Goal: Information Seeking & Learning: Learn about a topic

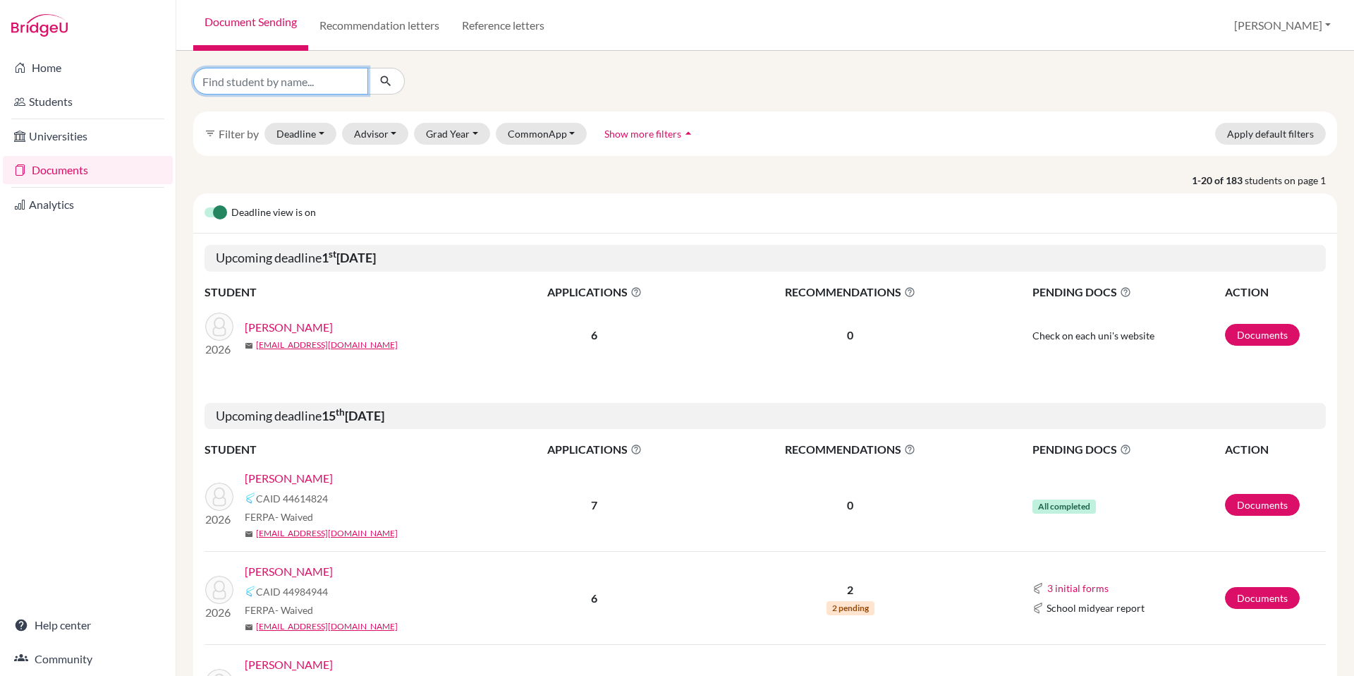
click at [337, 83] on input "Find student by name..." at bounding box center [280, 81] width 175 height 27
type input "brown"
click button "submit" at bounding box center [386, 81] width 37 height 27
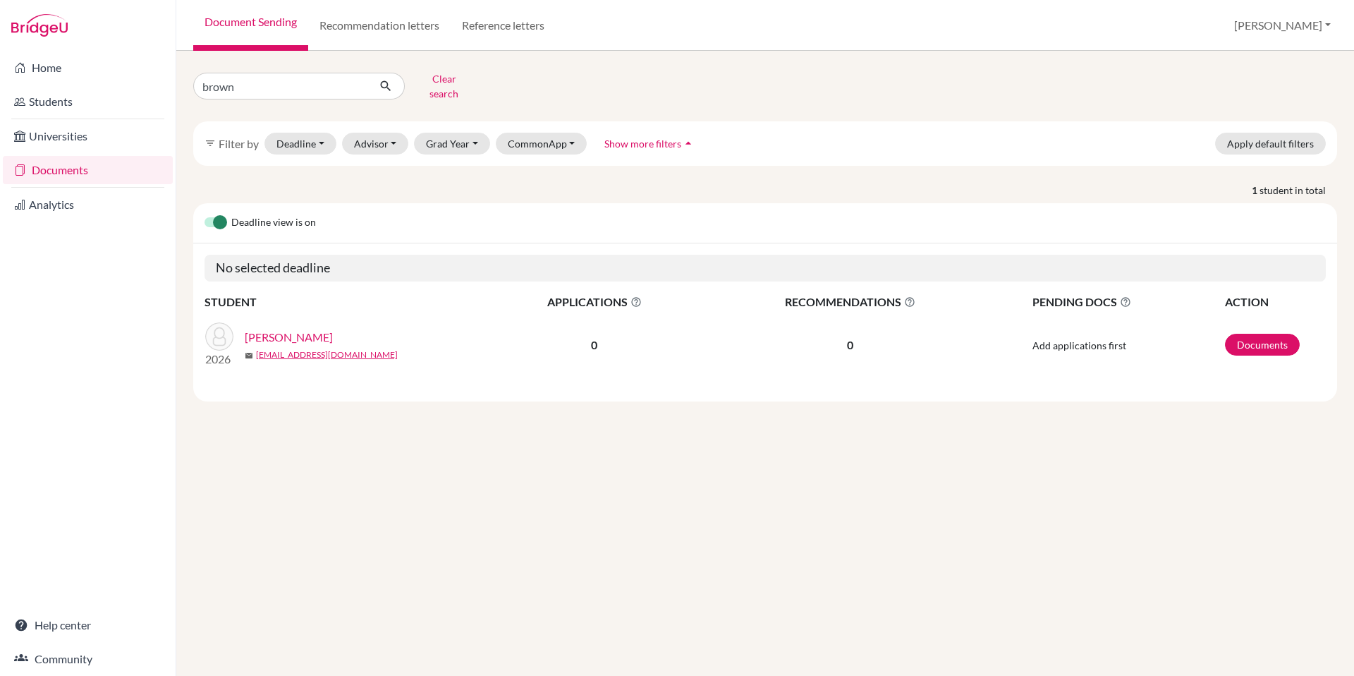
click at [268, 329] on link "[PERSON_NAME]" at bounding box center [289, 337] width 88 height 17
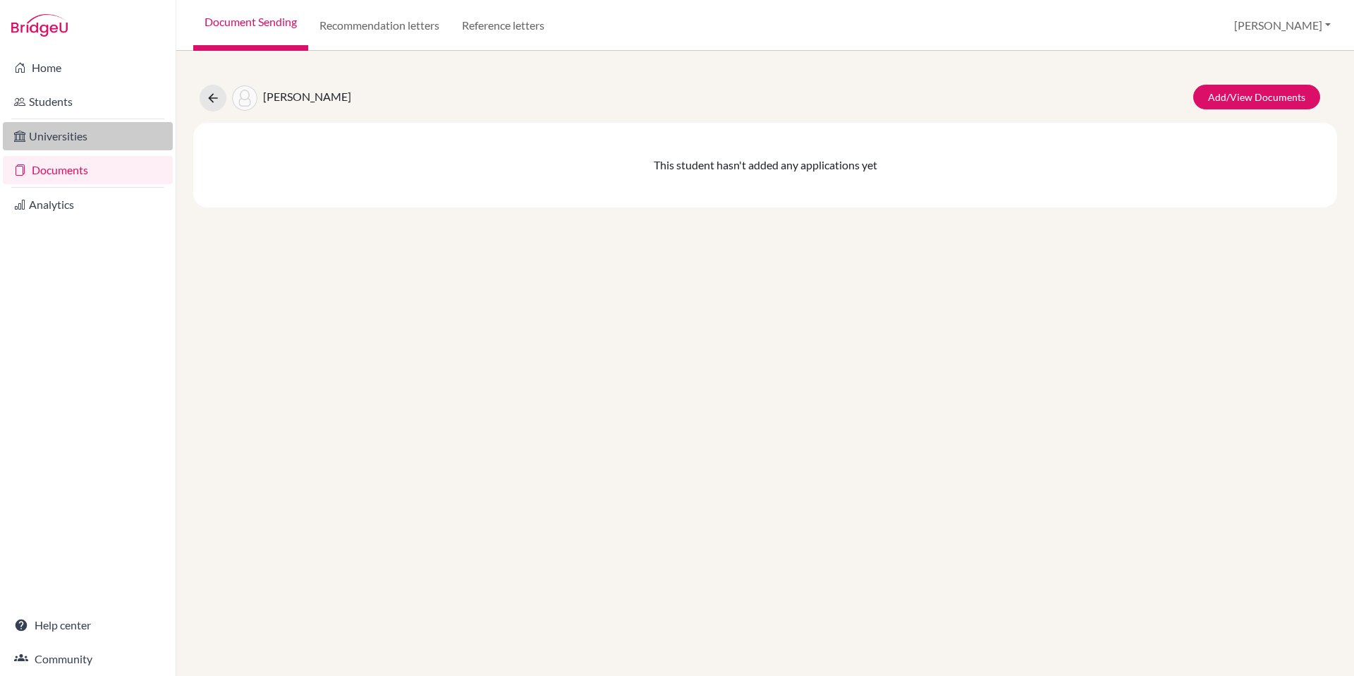
click at [54, 137] on link "Universities" at bounding box center [88, 136] width 170 height 28
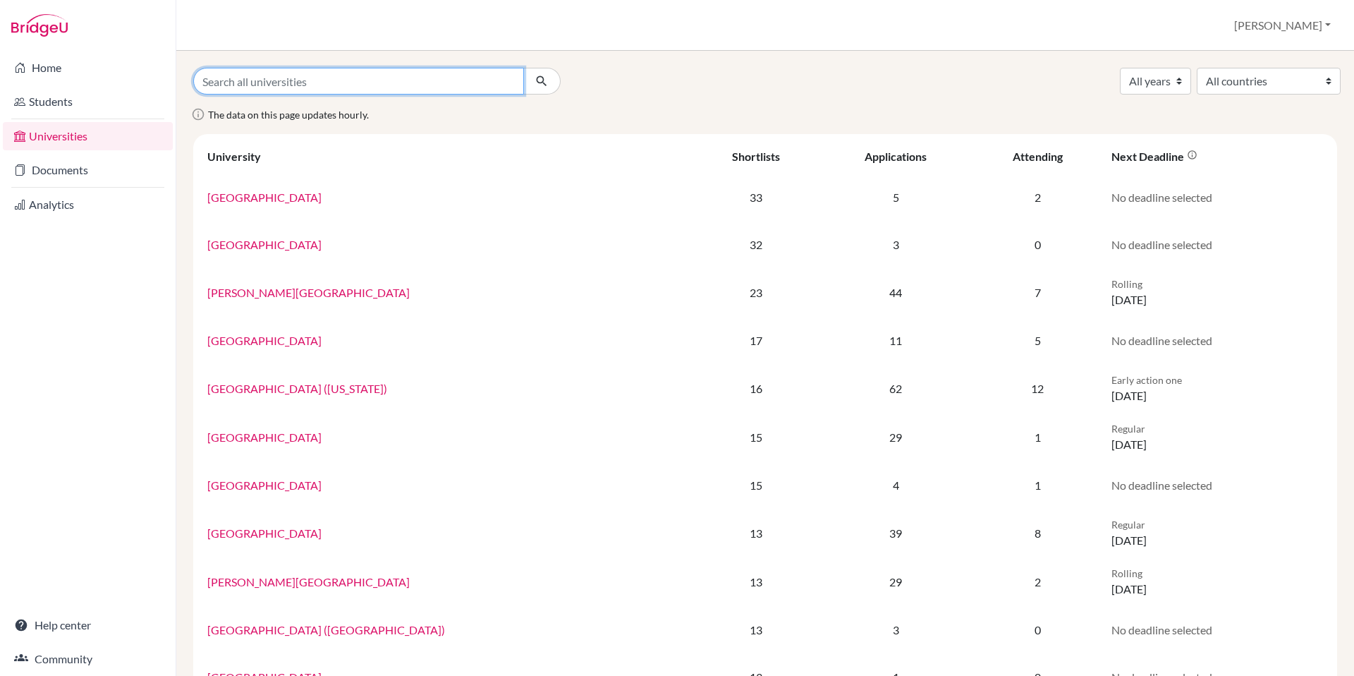
click at [275, 80] on input "Search all universities" at bounding box center [358, 81] width 331 height 27
type input "college of charelston"
click at [523, 68] on button "submit" at bounding box center [541, 81] width 37 height 27
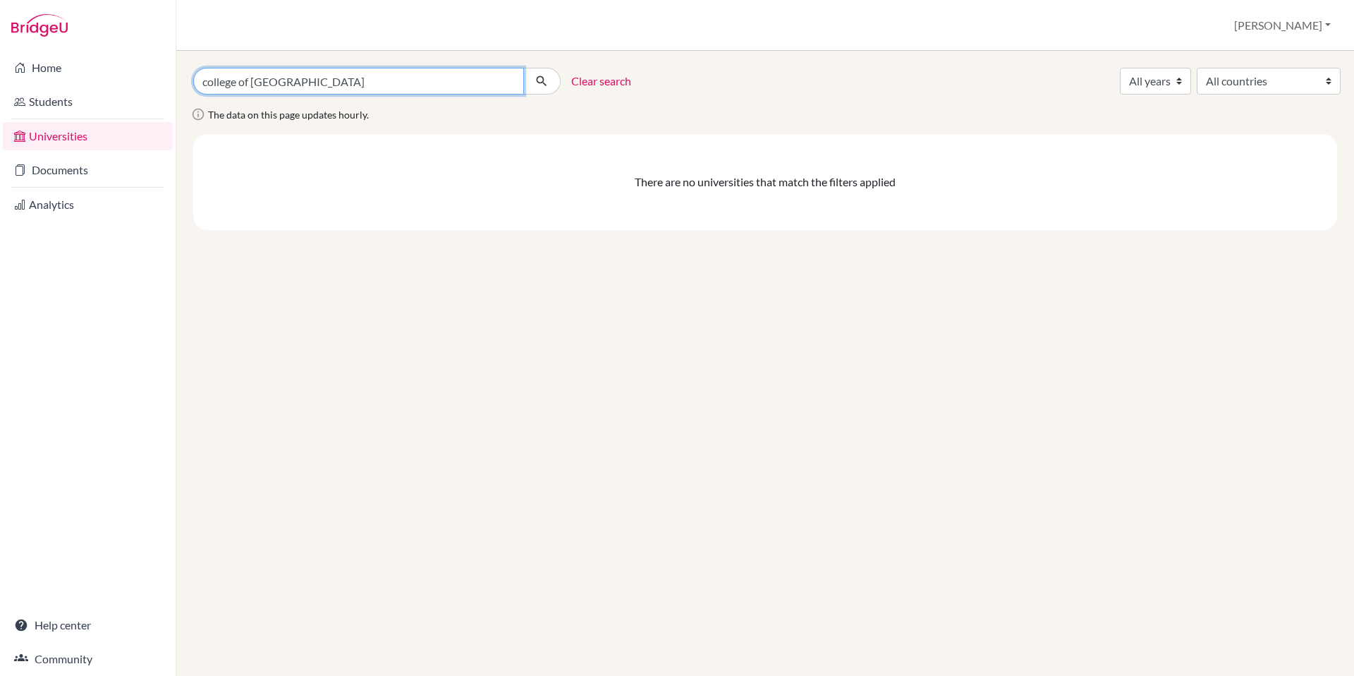
click at [274, 82] on input "college of charelston" at bounding box center [358, 81] width 331 height 27
click at [274, 82] on input "college of [GEOGRAPHIC_DATA]" at bounding box center [358, 81] width 331 height 27
click at [278, 83] on input "college of [GEOGRAPHIC_DATA]" at bounding box center [358, 81] width 331 height 27
type input "college of charleston"
click at [523, 68] on button "submit" at bounding box center [541, 81] width 37 height 27
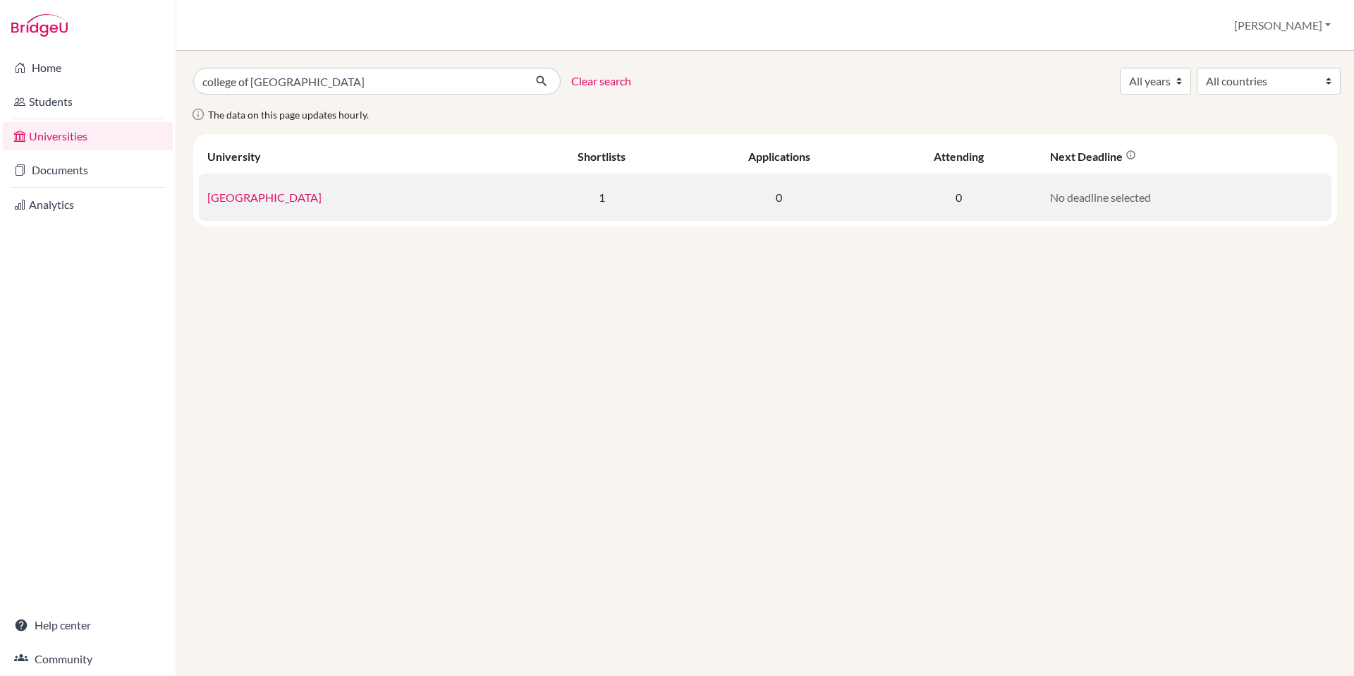
click at [277, 202] on link "College of Charleston" at bounding box center [264, 196] width 114 height 13
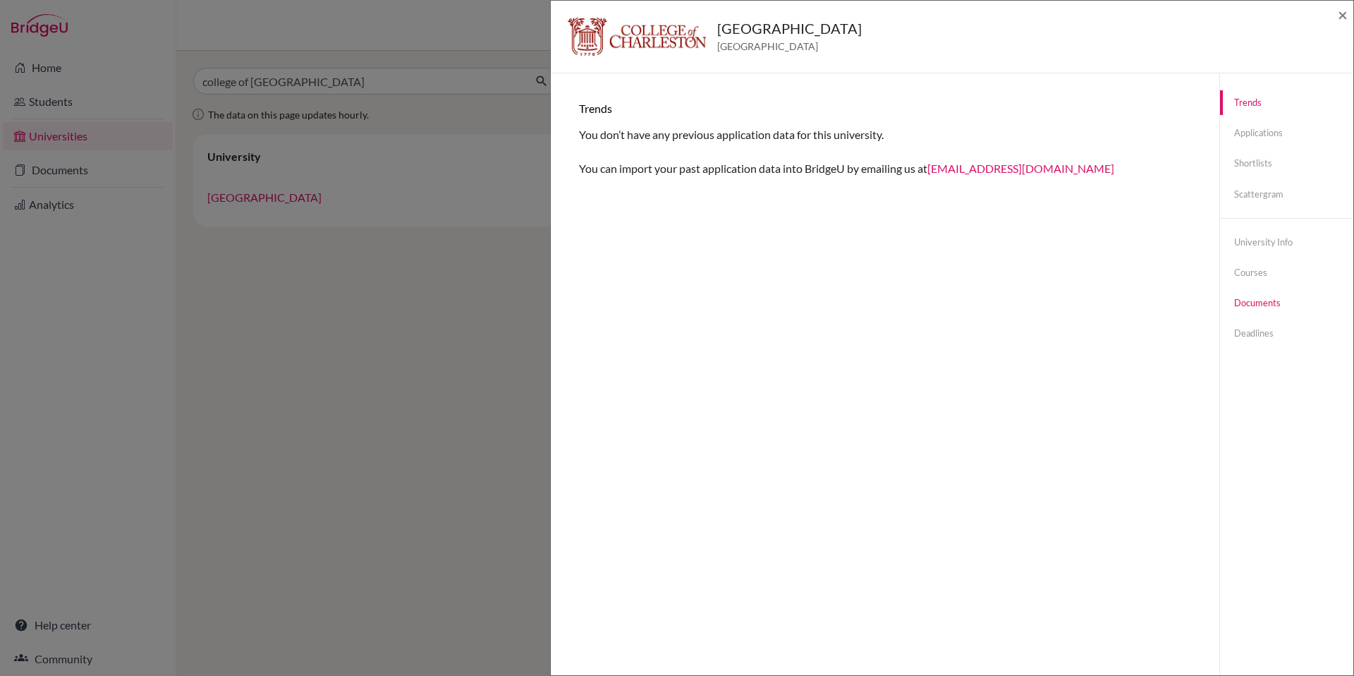
click at [1256, 302] on link "Documents" at bounding box center [1286, 303] width 133 height 25
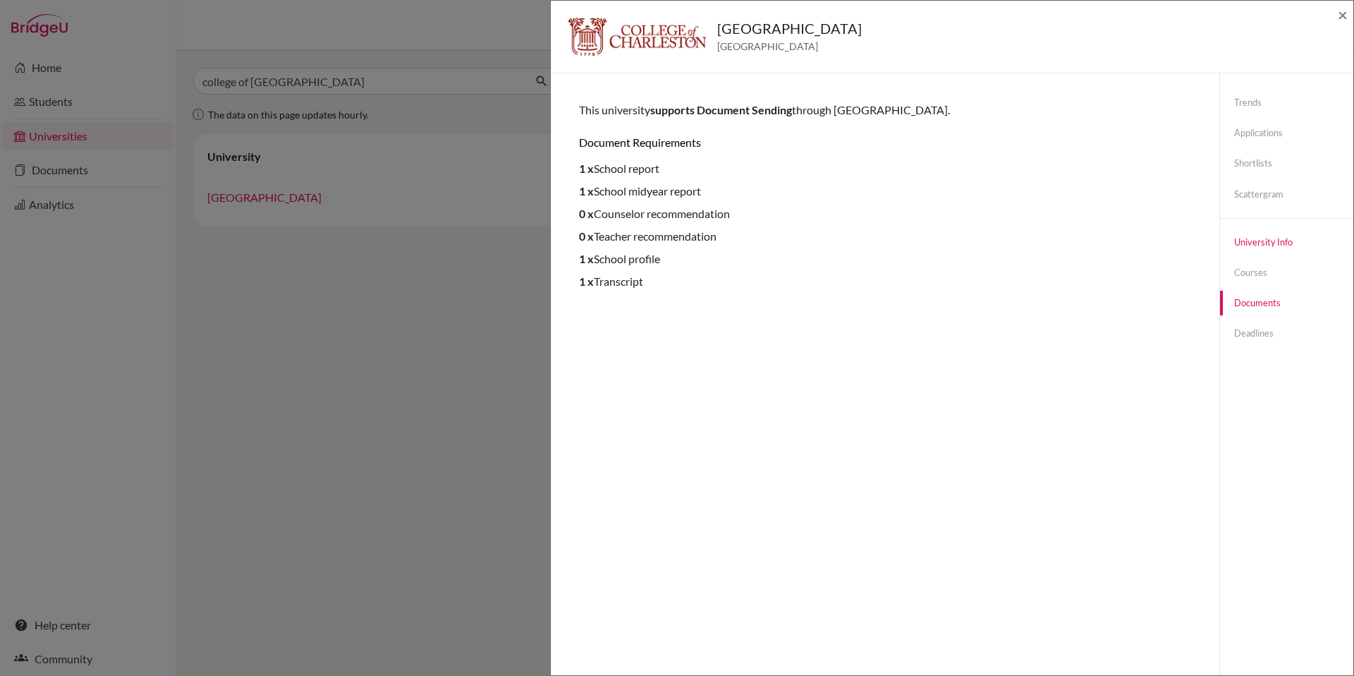
click at [1251, 248] on link "University info" at bounding box center [1286, 242] width 133 height 25
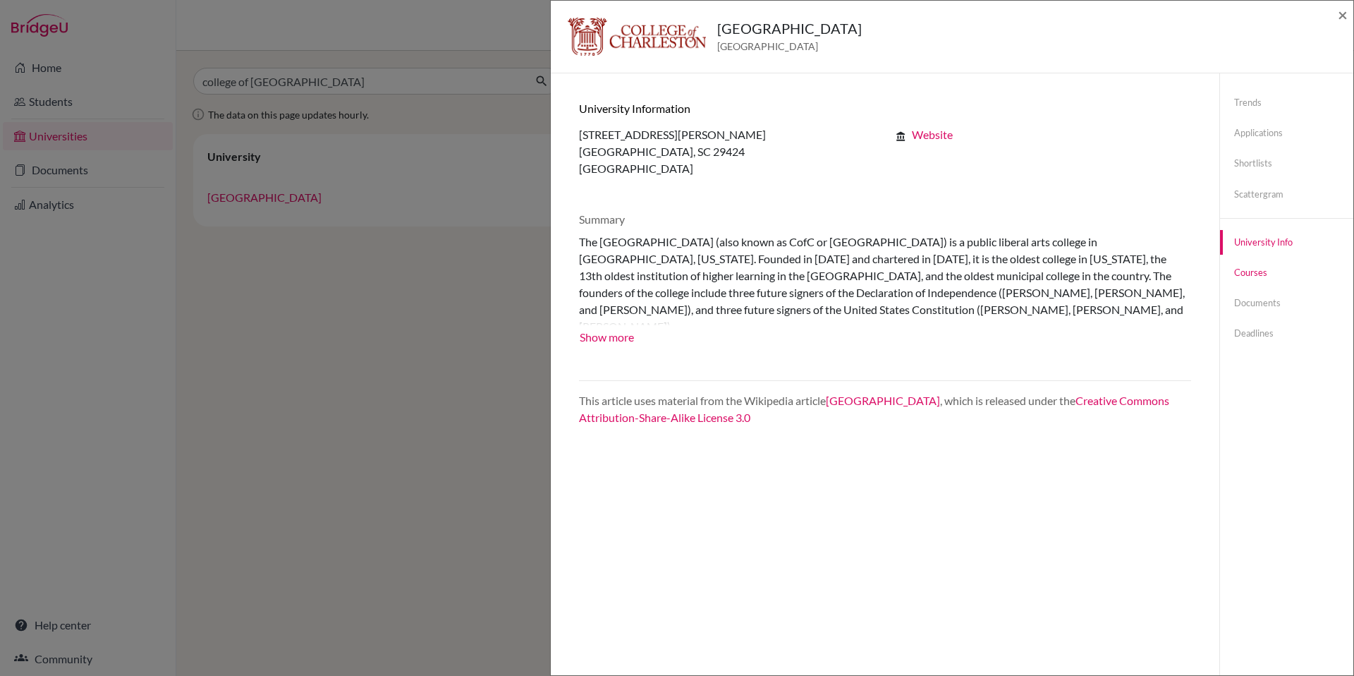
click at [1241, 267] on link "Courses" at bounding box center [1286, 272] width 133 height 25
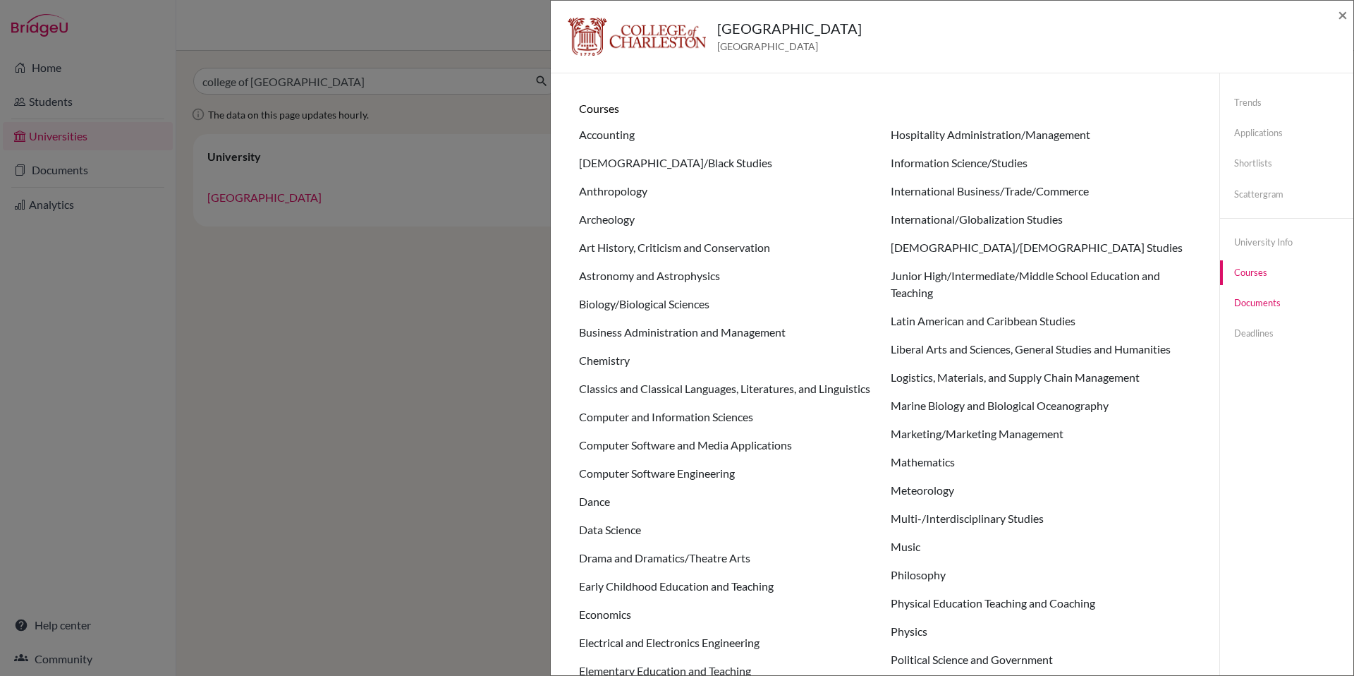
click at [1253, 298] on link "Documents" at bounding box center [1286, 303] width 133 height 25
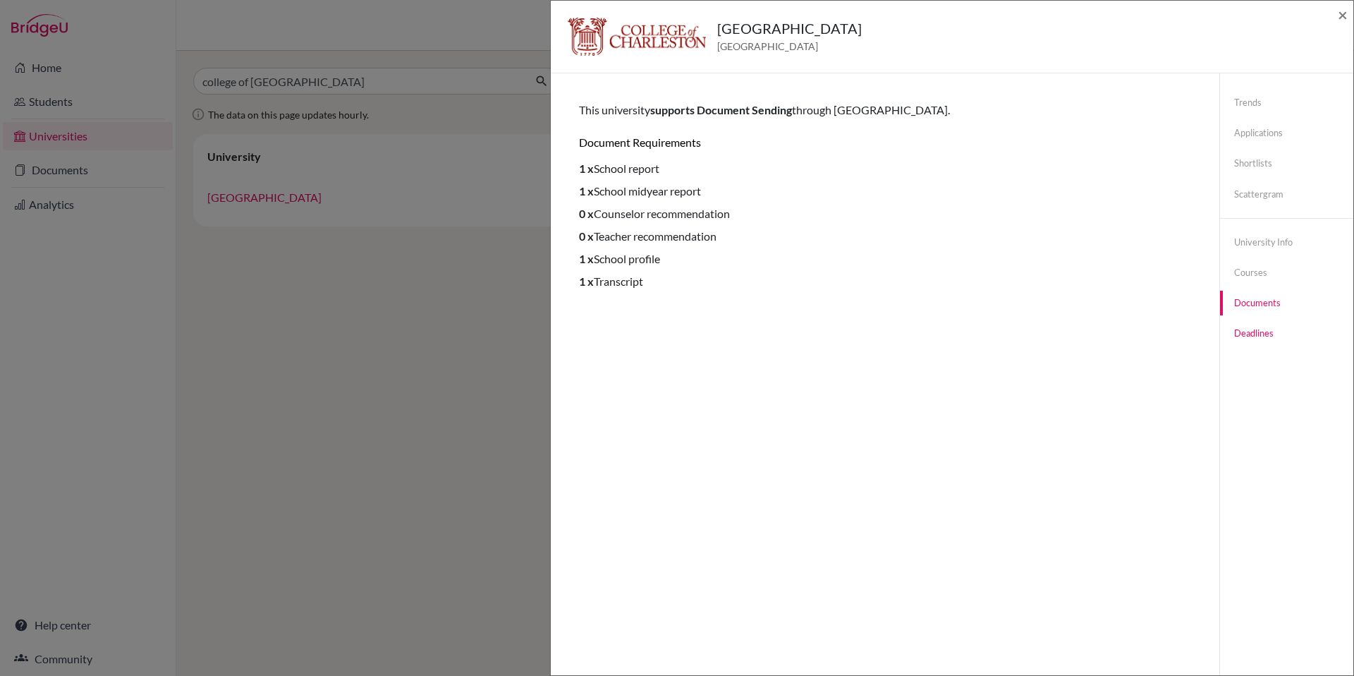
click at [1246, 332] on link "Deadlines" at bounding box center [1286, 333] width 133 height 25
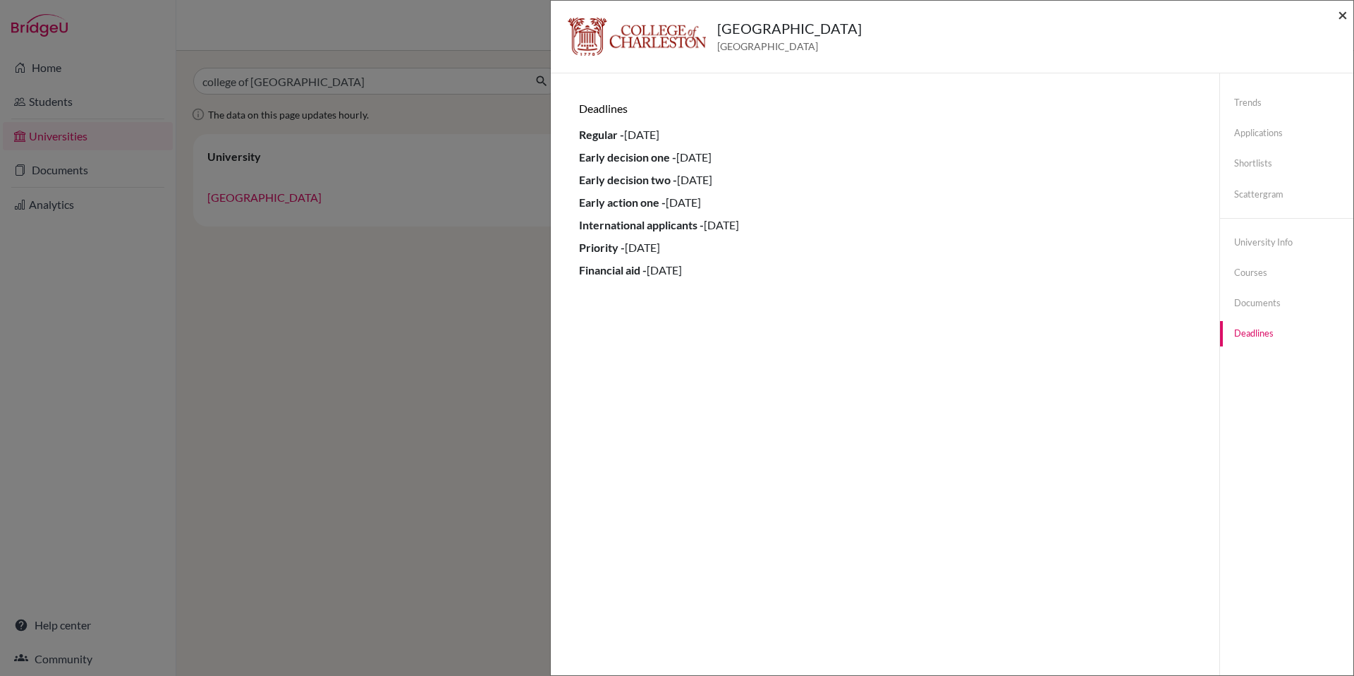
click at [1342, 16] on span "×" at bounding box center [1343, 14] width 10 height 20
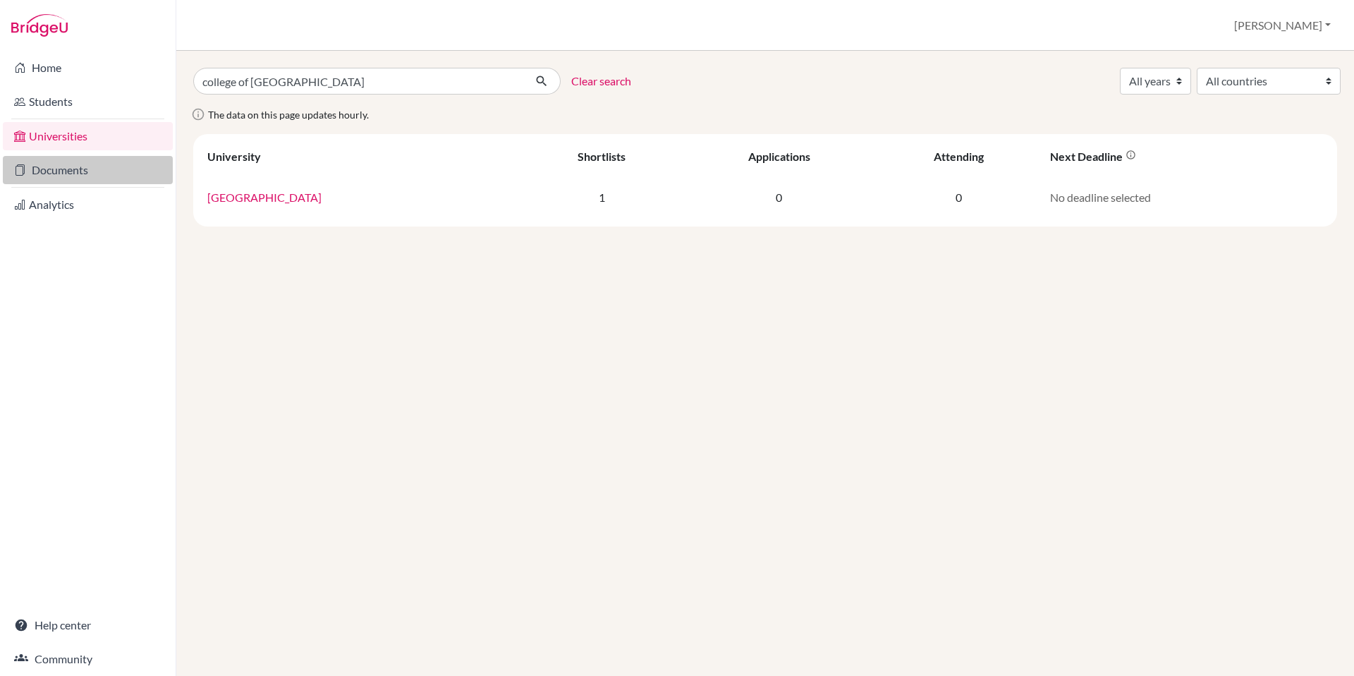
click at [50, 167] on link "Documents" at bounding box center [88, 170] width 170 height 28
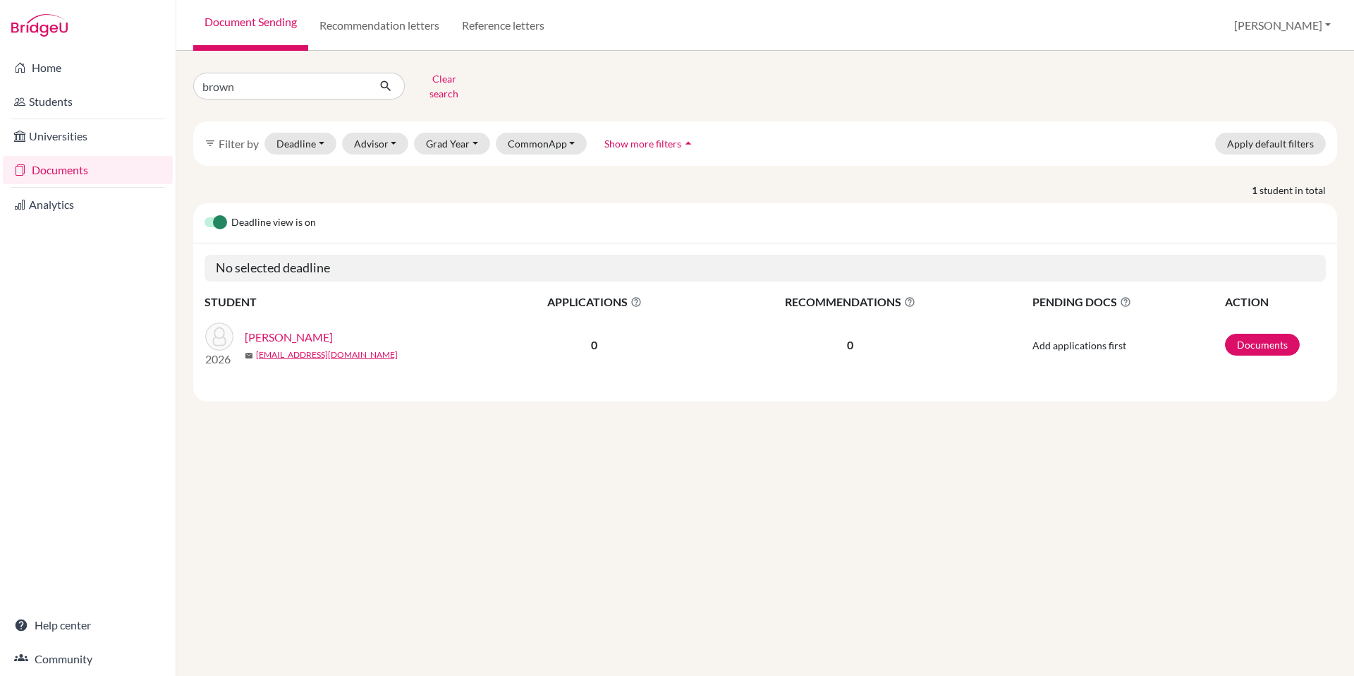
click at [296, 329] on link "[PERSON_NAME]" at bounding box center [289, 337] width 88 height 17
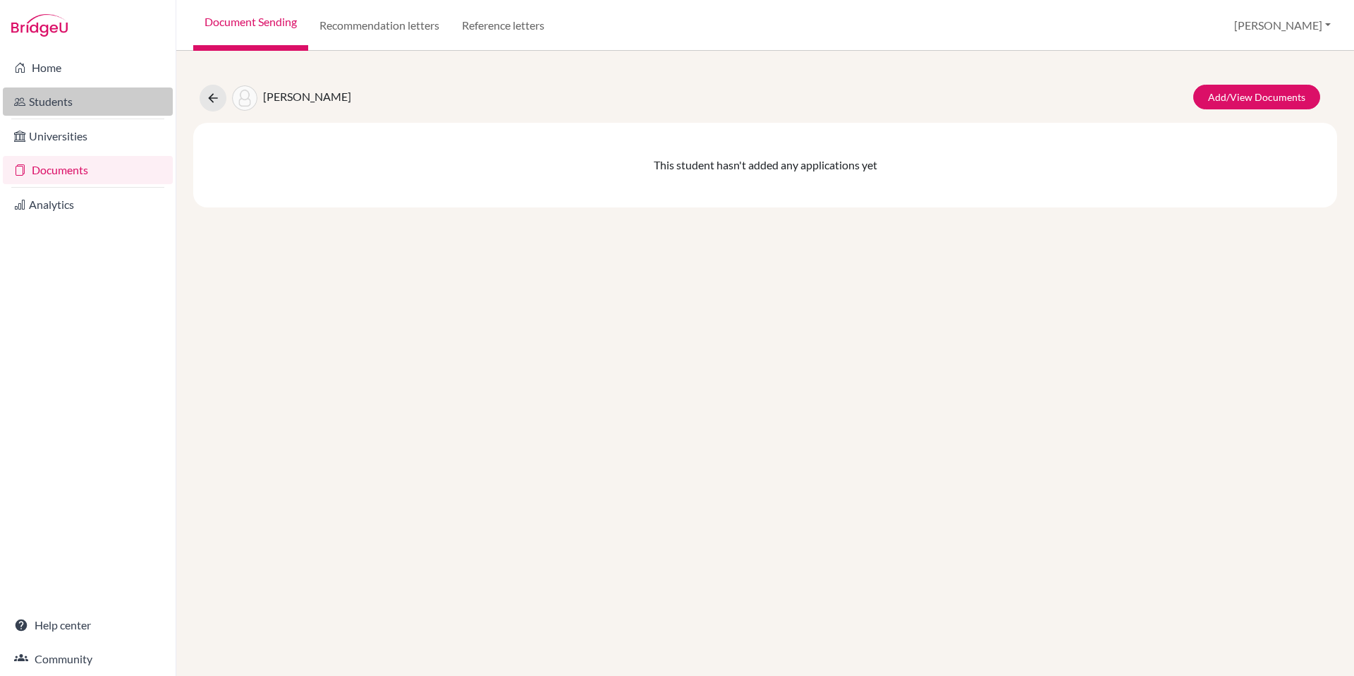
click at [44, 103] on link "Students" at bounding box center [88, 101] width 170 height 28
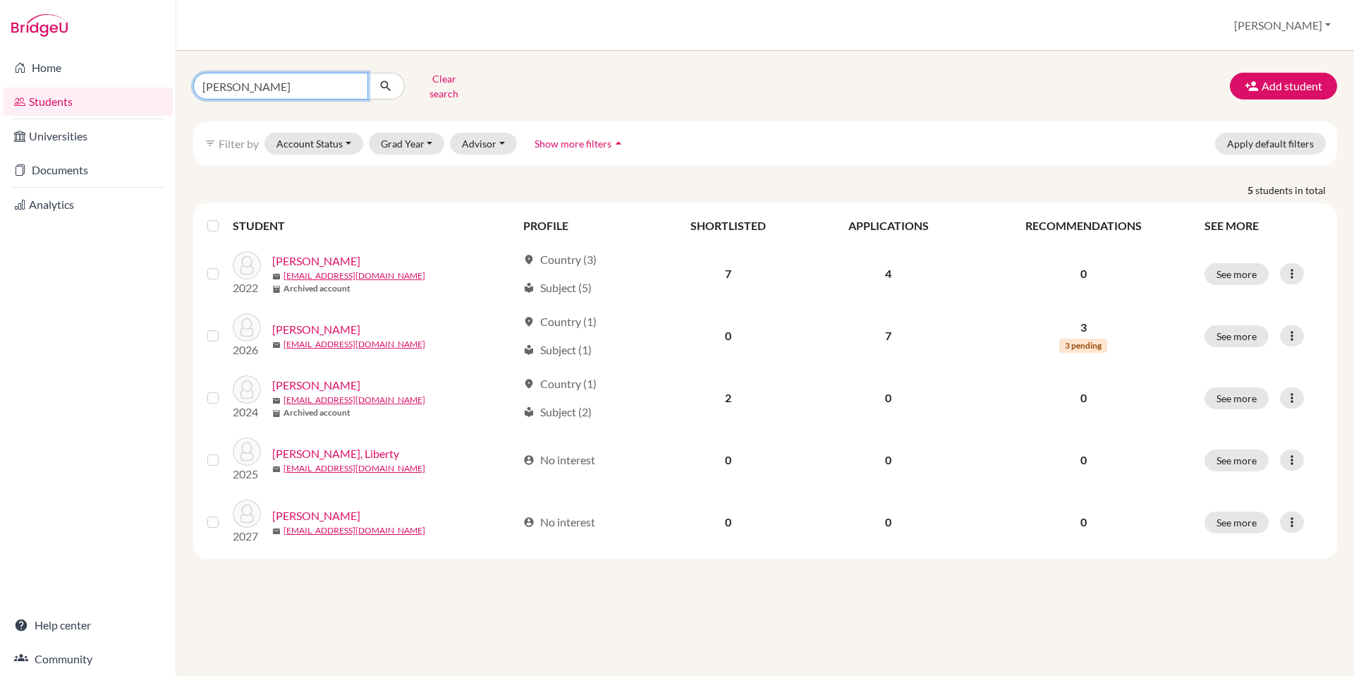
click at [223, 85] on input "[PERSON_NAME]" at bounding box center [280, 86] width 175 height 27
type input "brown"
click button "submit" at bounding box center [386, 86] width 37 height 27
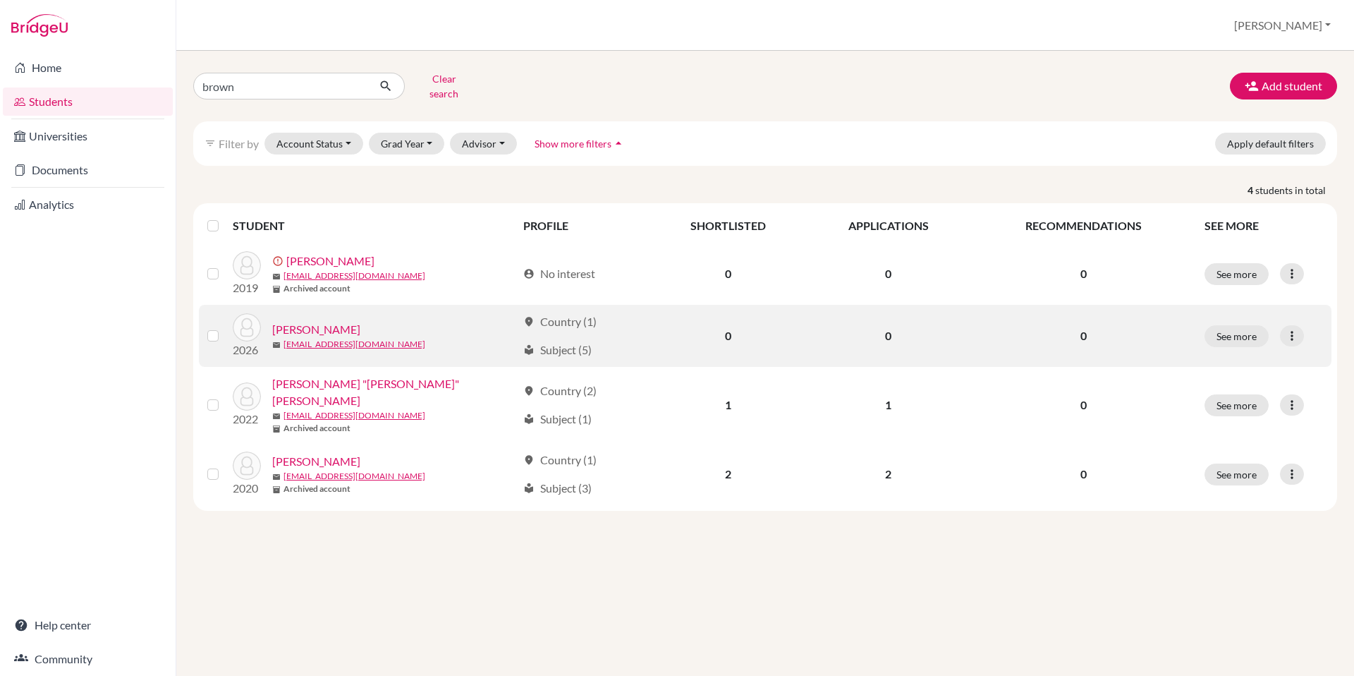
click at [328, 321] on link "[PERSON_NAME]" at bounding box center [316, 329] width 88 height 17
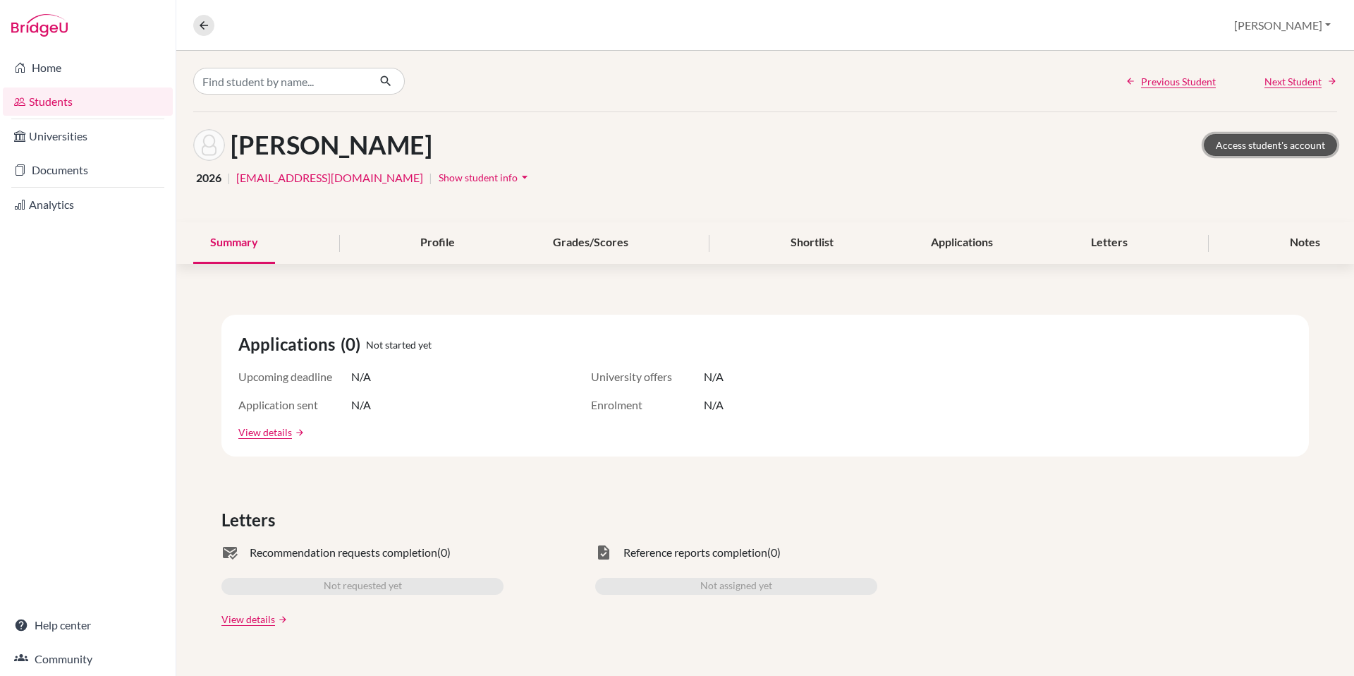
click at [1260, 150] on link "Access student's account" at bounding box center [1270, 145] width 133 height 22
click at [60, 169] on link "Documents" at bounding box center [88, 170] width 170 height 28
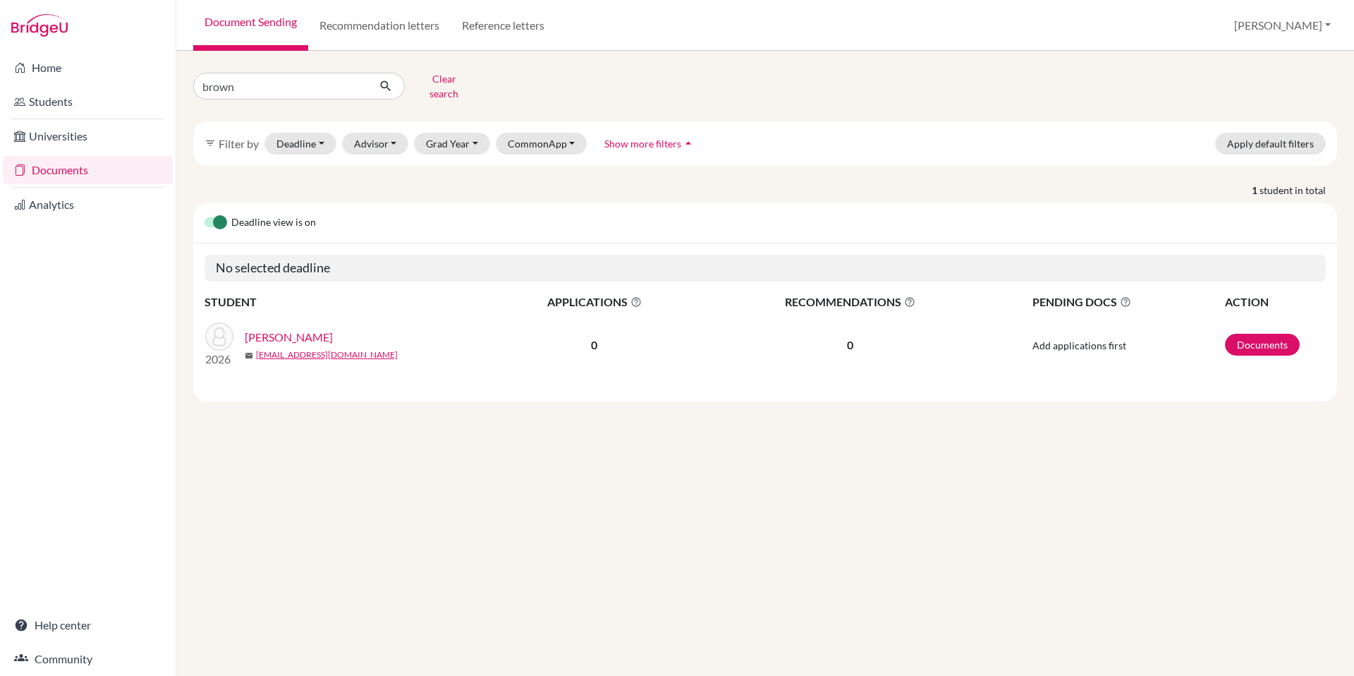
click at [296, 329] on link "[PERSON_NAME]" at bounding box center [289, 337] width 88 height 17
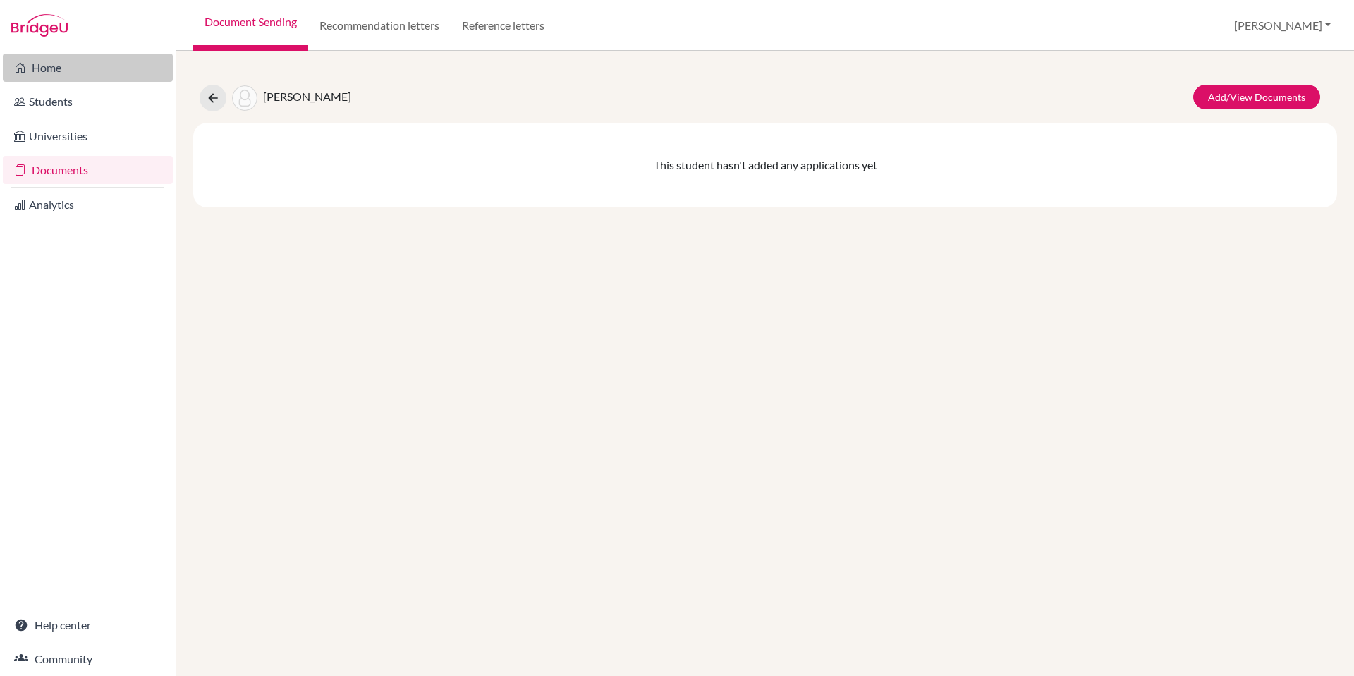
click at [39, 71] on link "Home" at bounding box center [88, 68] width 170 height 28
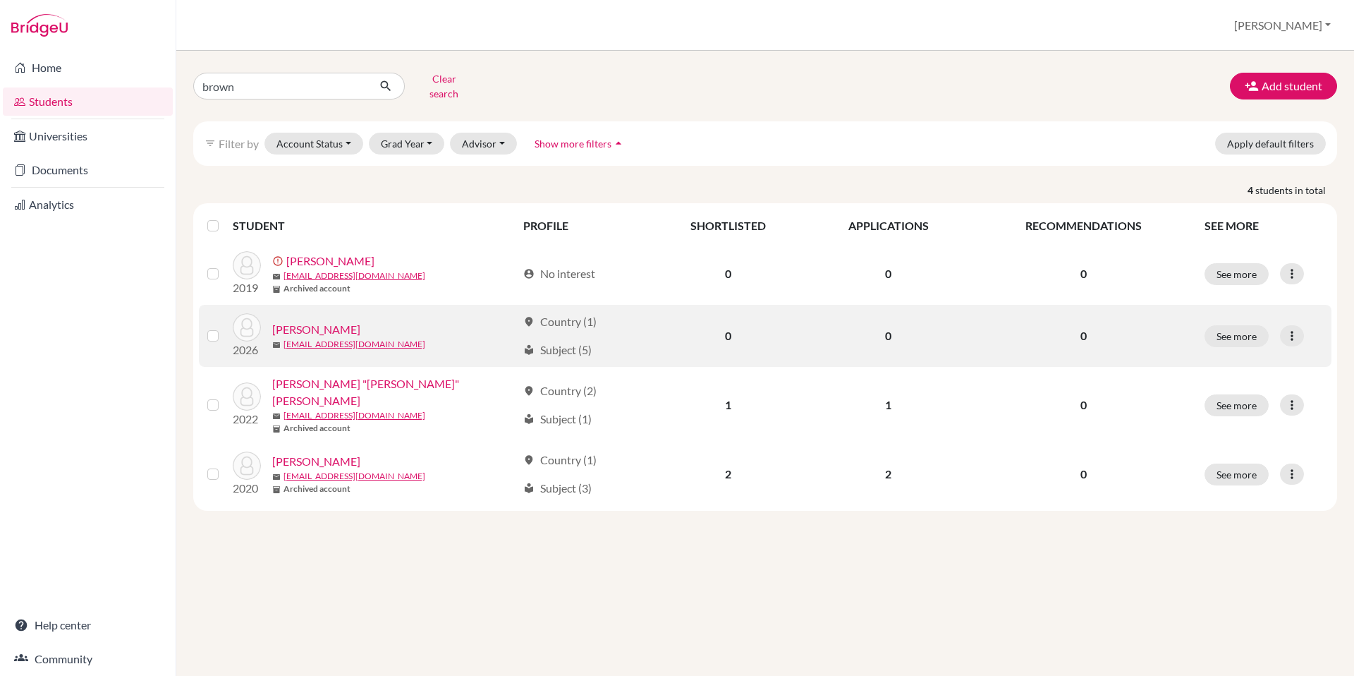
click at [332, 322] on link "[PERSON_NAME]" at bounding box center [316, 329] width 88 height 17
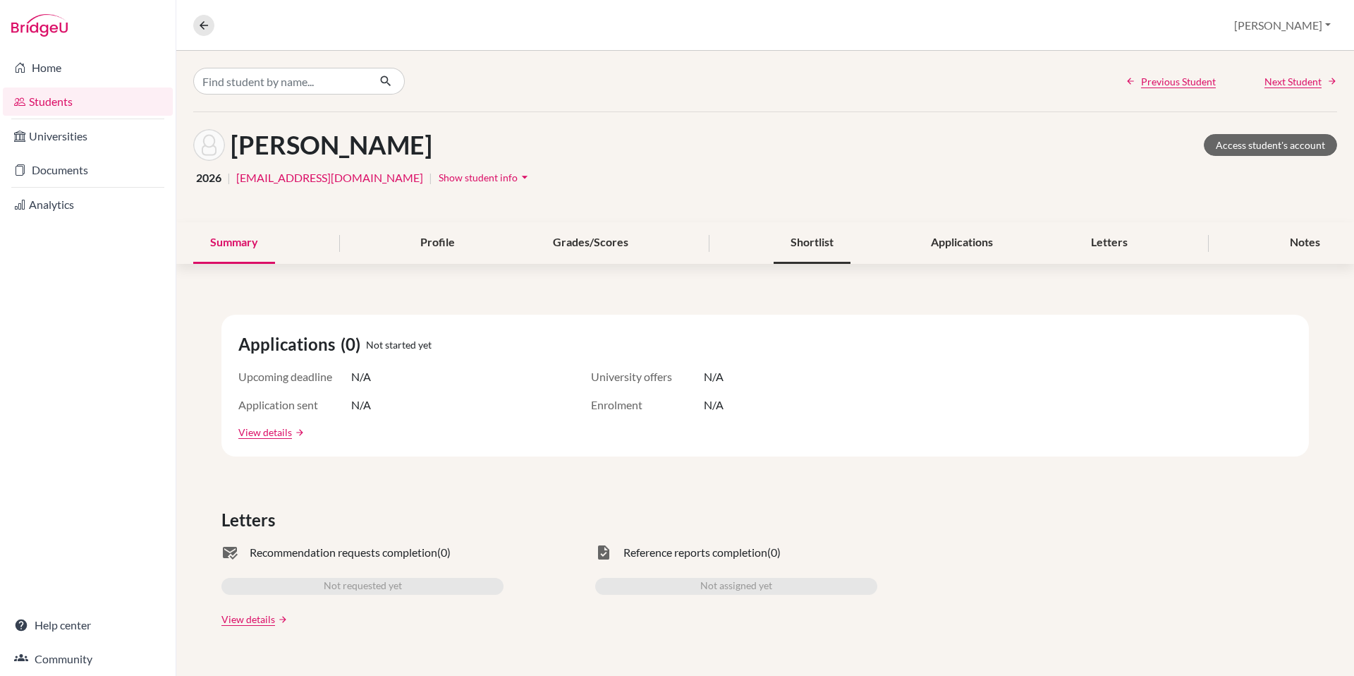
click at [801, 238] on div "Shortlist" at bounding box center [812, 243] width 77 height 42
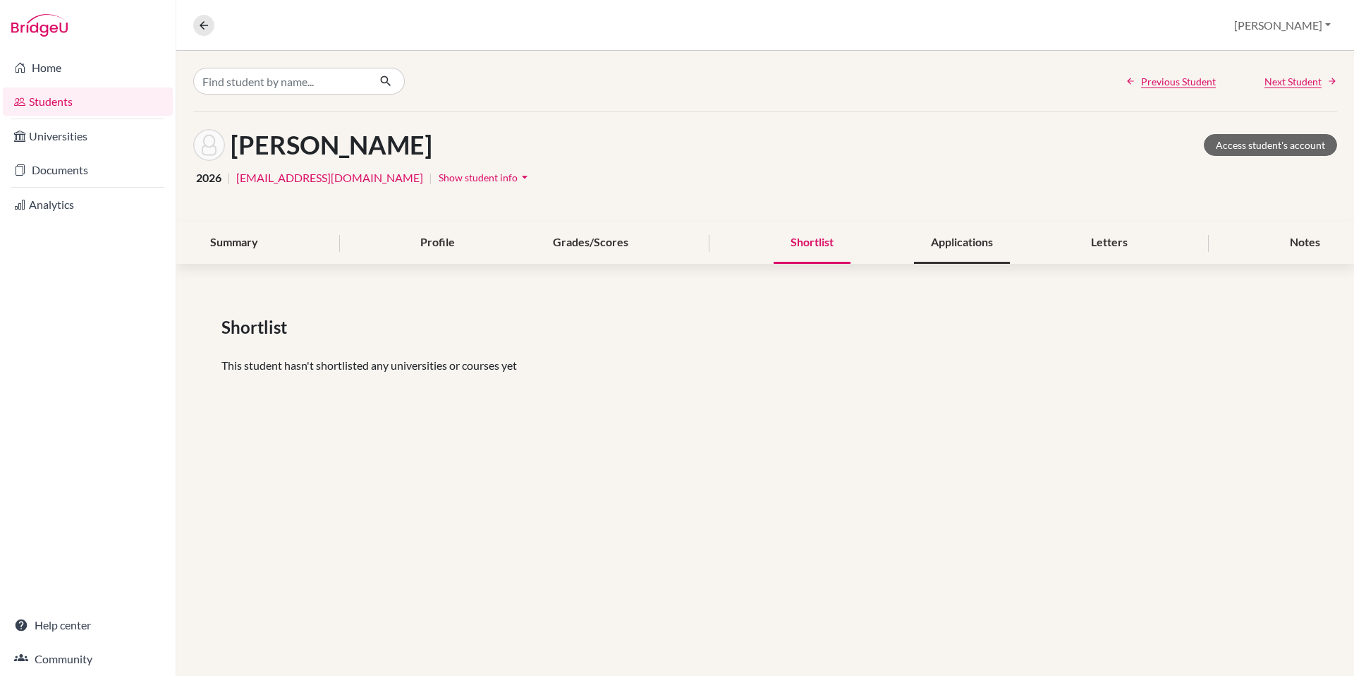
click at [965, 247] on div "Applications" at bounding box center [962, 243] width 96 height 42
click at [1265, 144] on link "Access student's account" at bounding box center [1270, 145] width 133 height 22
